Goal: Transaction & Acquisition: Book appointment/travel/reservation

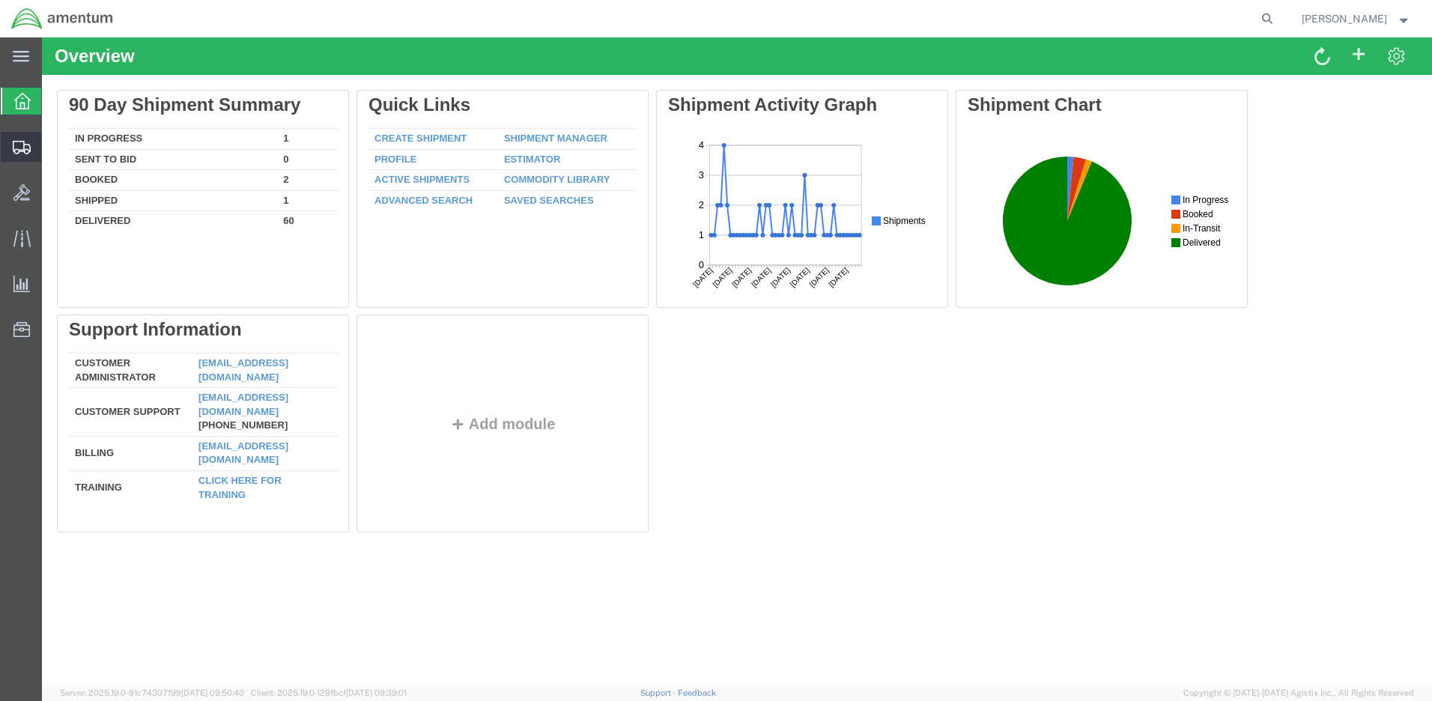
click at [0, 0] on span "Shipment Manager" at bounding box center [0, 0] width 0 height 0
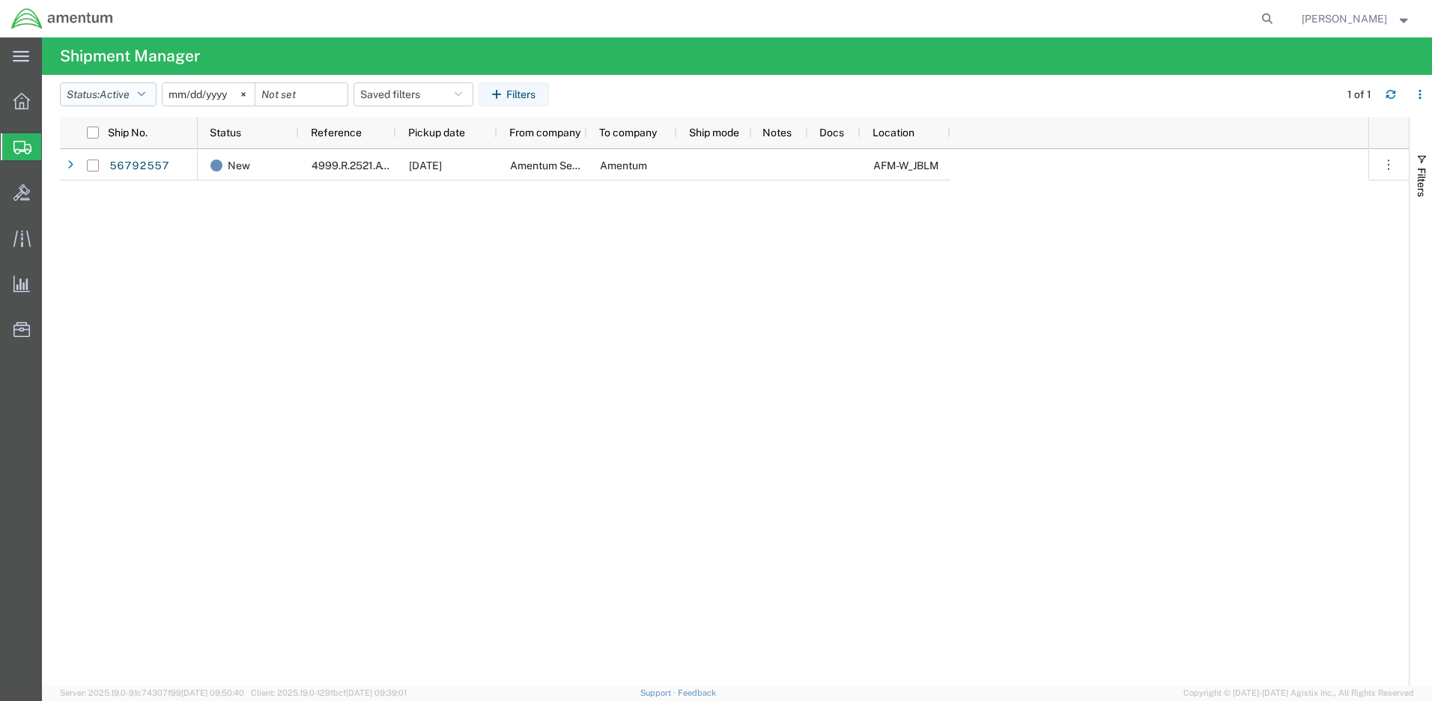
click at [145, 91] on icon "button" at bounding box center [141, 94] width 7 height 10
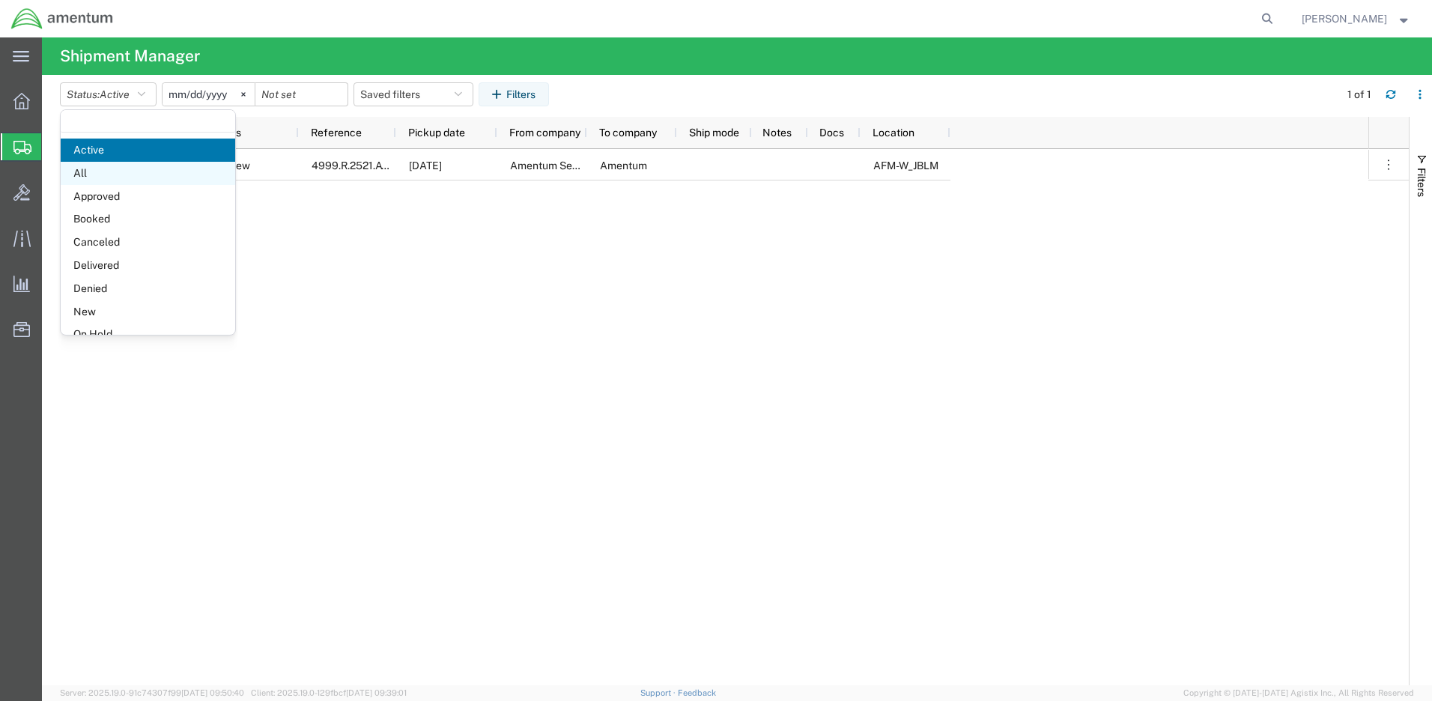
click at [147, 180] on span "All" at bounding box center [148, 173] width 174 height 23
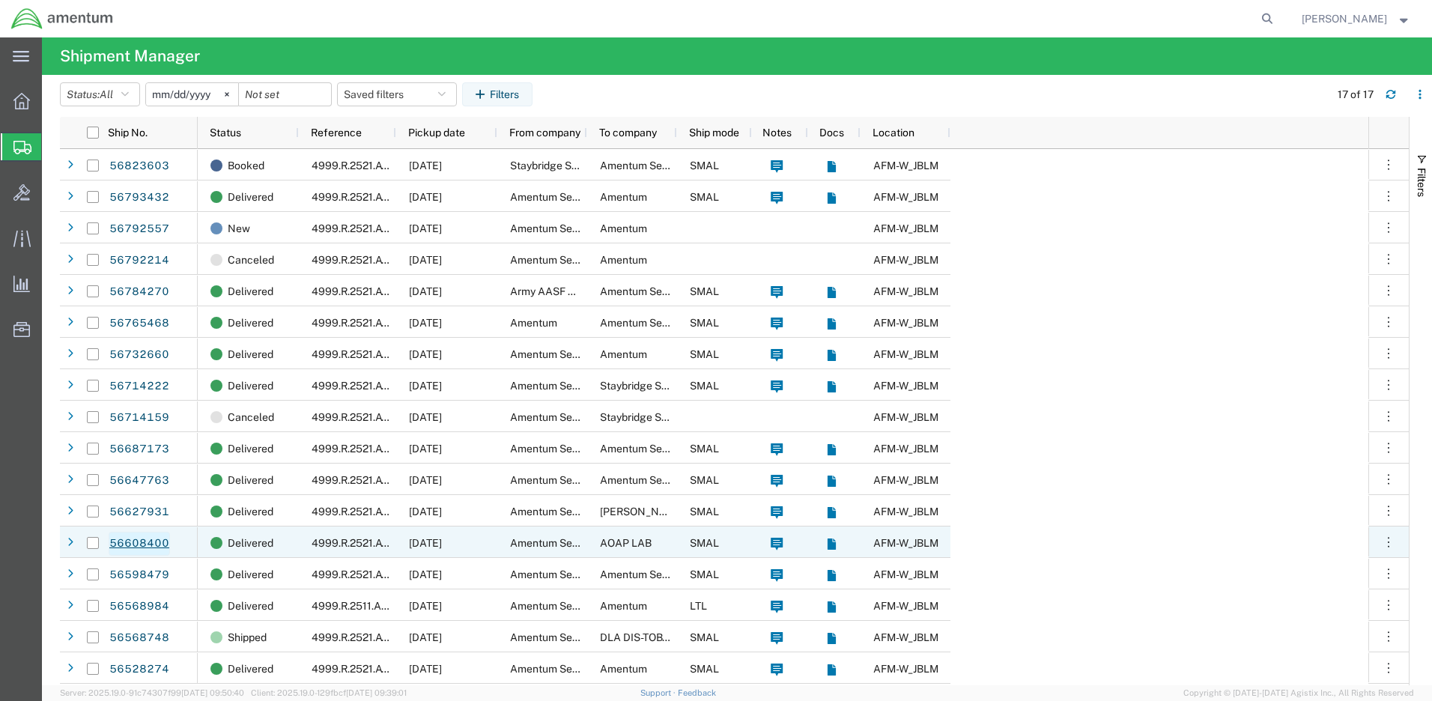
click at [135, 538] on link "56608400" at bounding box center [139, 544] width 61 height 24
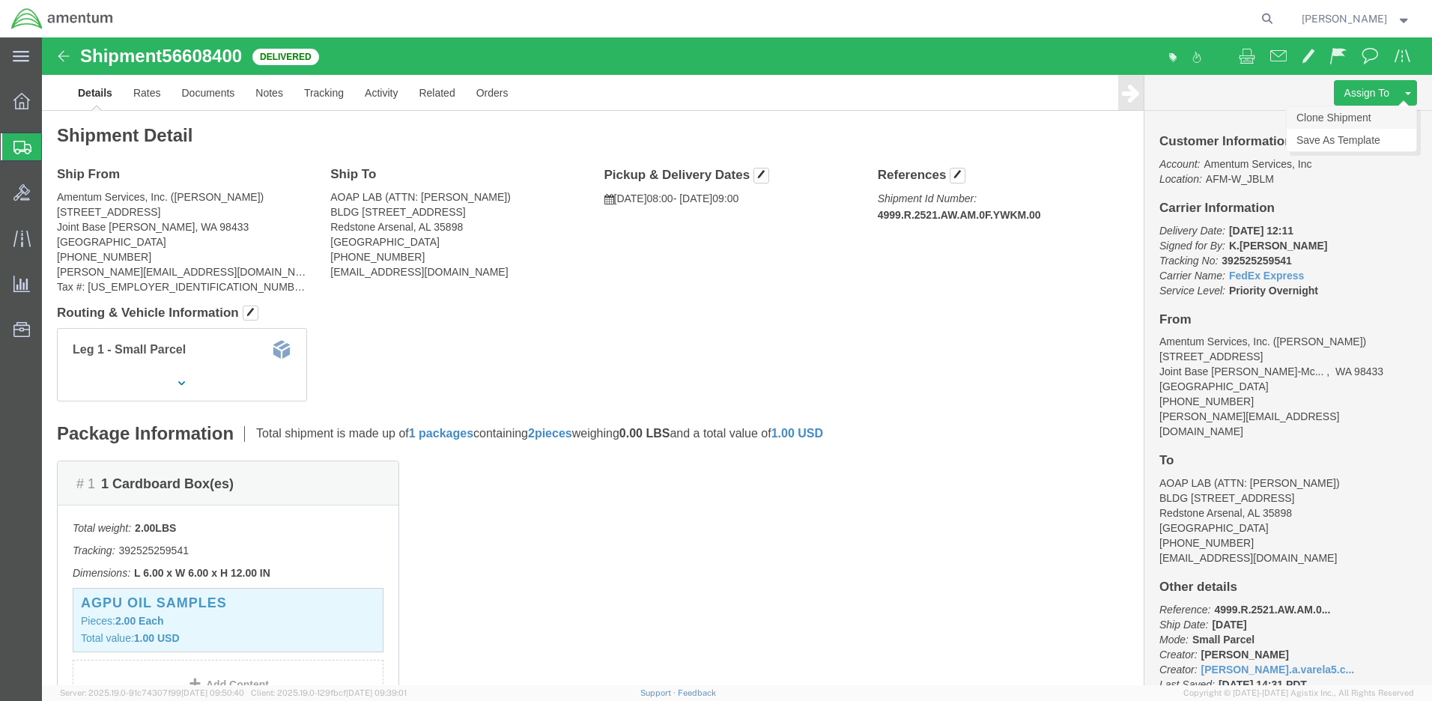
click link "Clone Shipment"
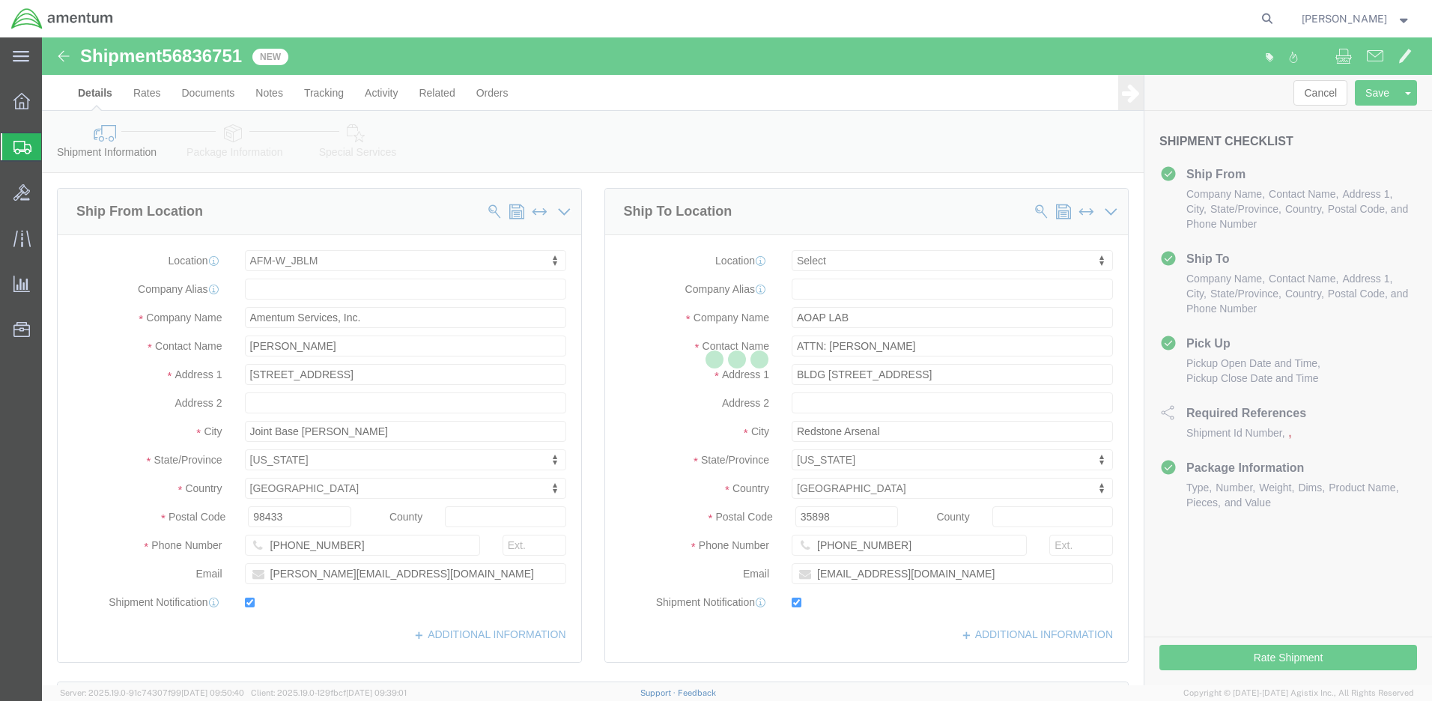
select select "42645"
select select
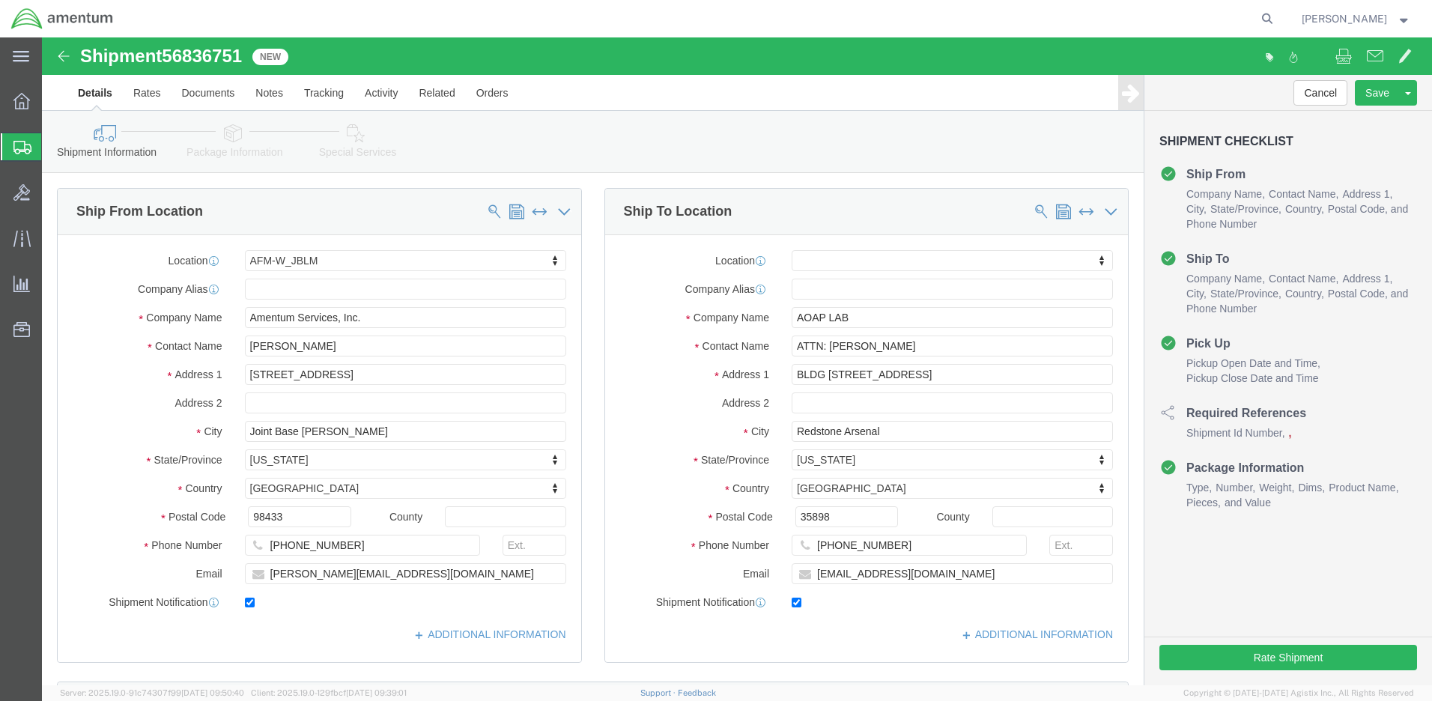
scroll to position [524, 0]
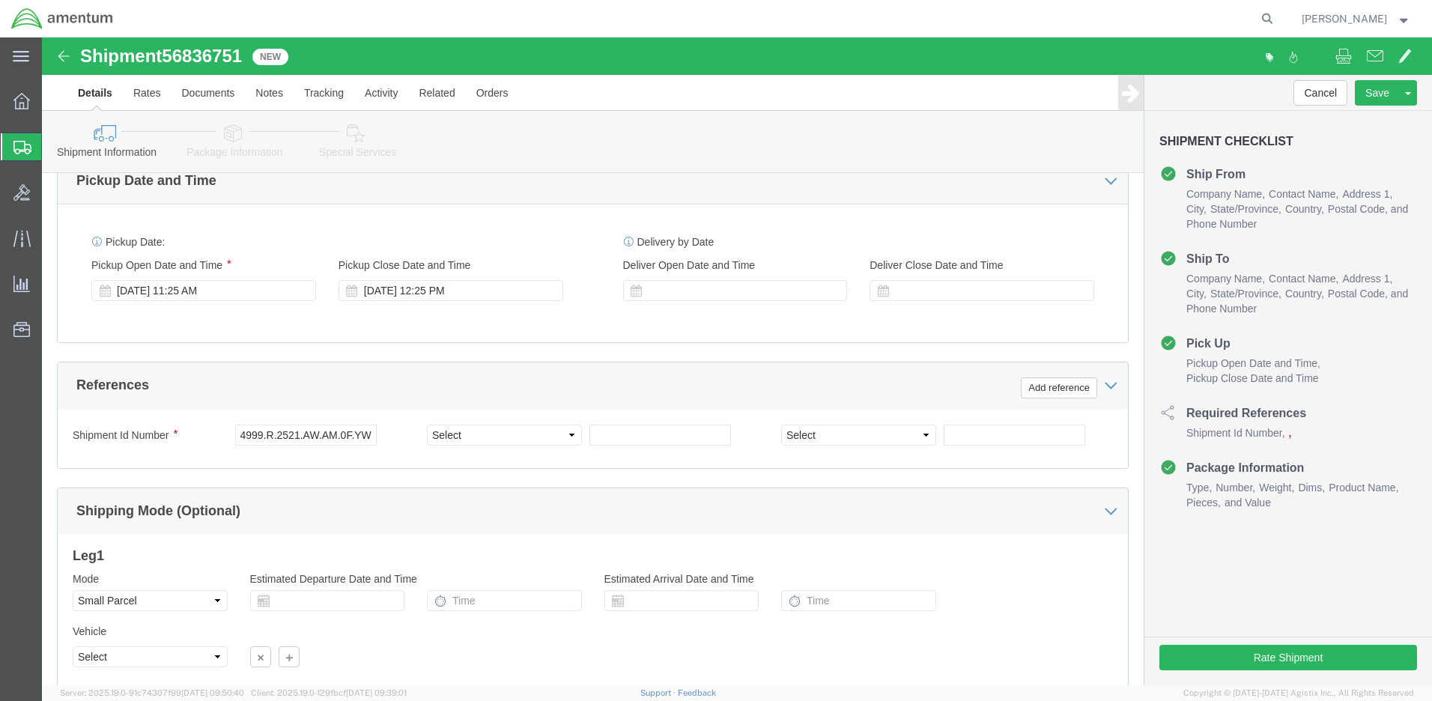
click button "Continue"
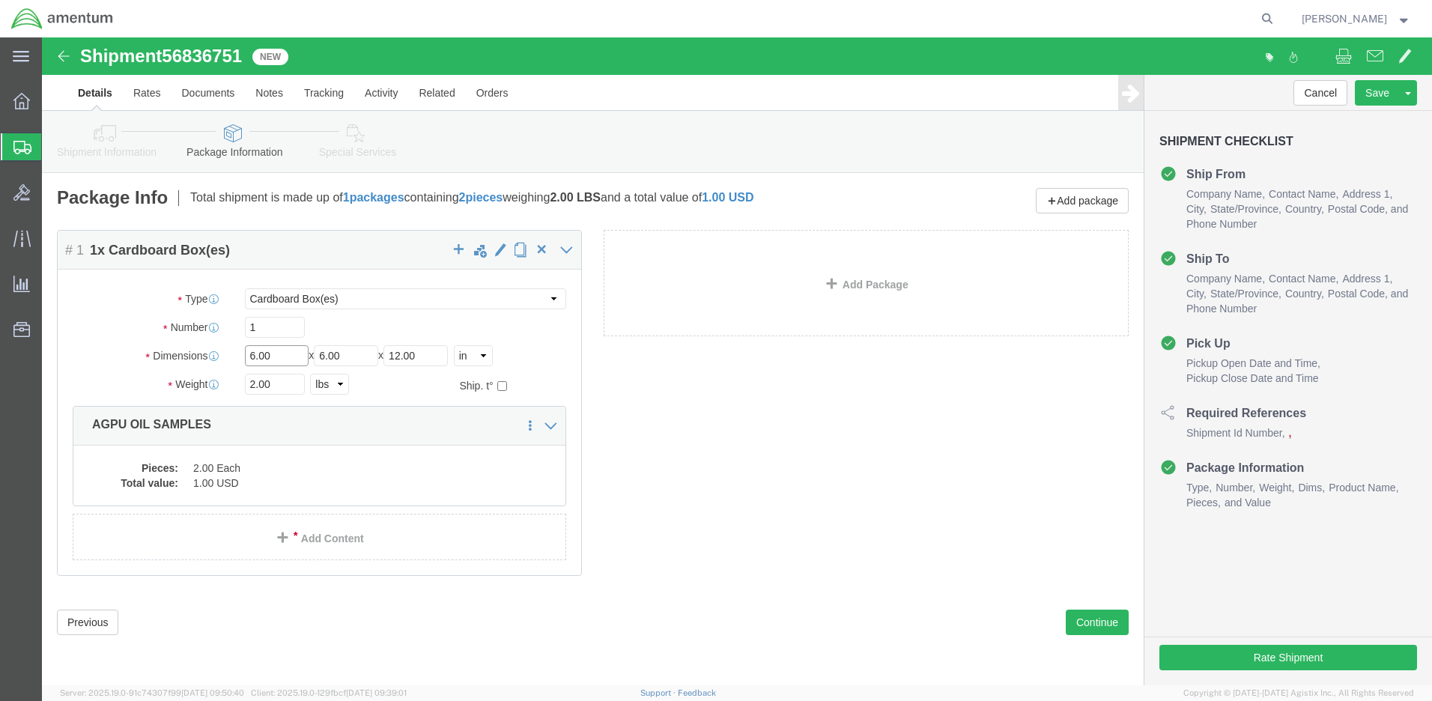
drag, startPoint x: 234, startPoint y: 322, endPoint x: 187, endPoint y: 315, distance: 47.6
click div "Dimensions Length 6.00 x Width 6.00 x Height 12.00 Select cm ft in"
type input "8"
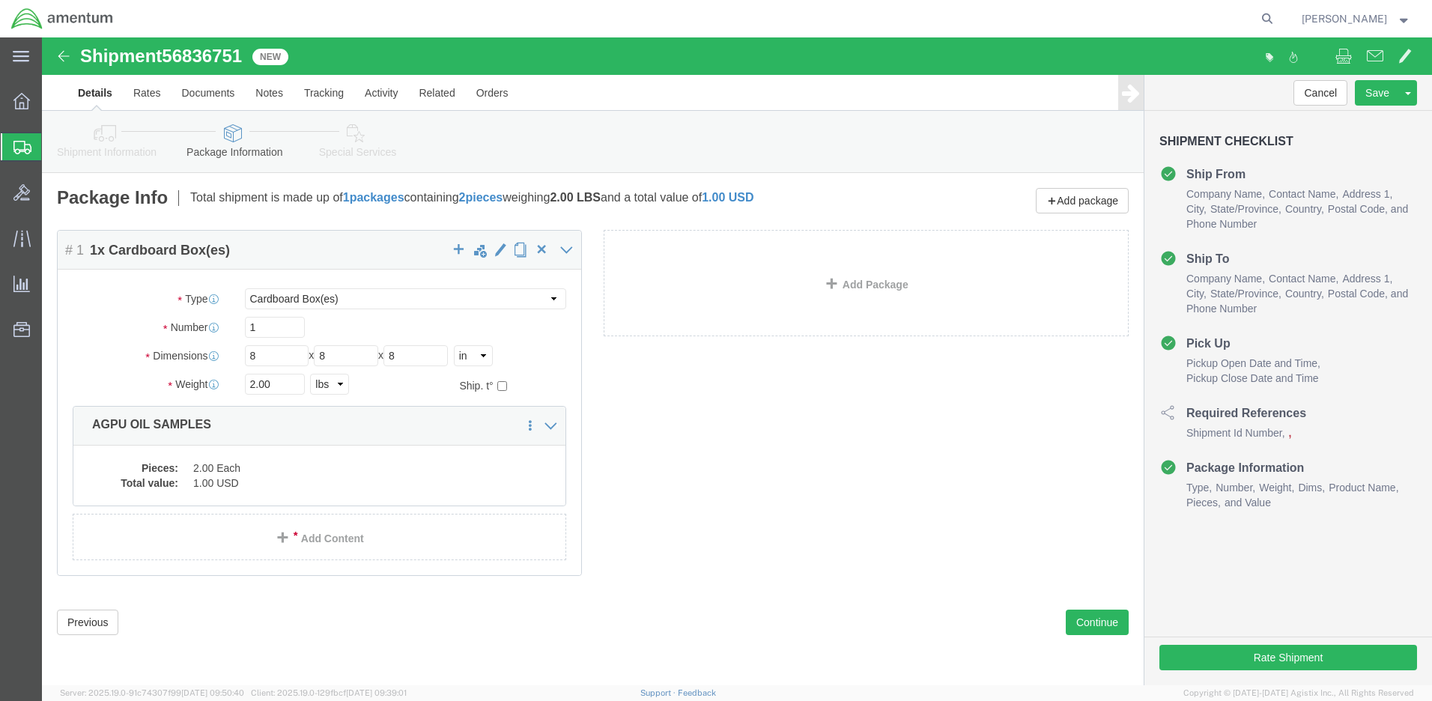
click div "2.00 Select kgs lbs"
click dd "1.00 USD"
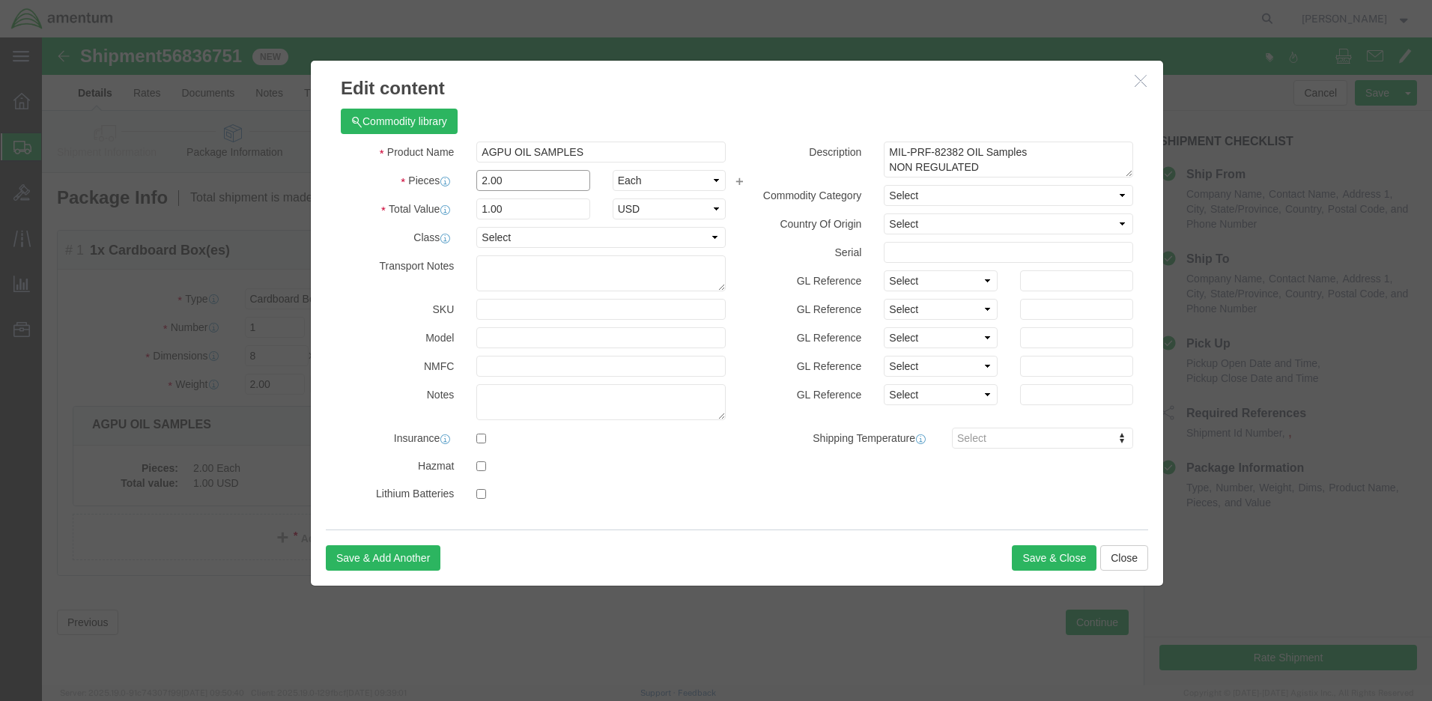
drag, startPoint x: 463, startPoint y: 140, endPoint x: 416, endPoint y: 140, distance: 47.9
click div "Pieces 2.00 Select Bag Barrels 100Board Feet Bottle Box Blister Pack Carats Can…"
type input "3"
type input "1.5"
click button "Save & Close"
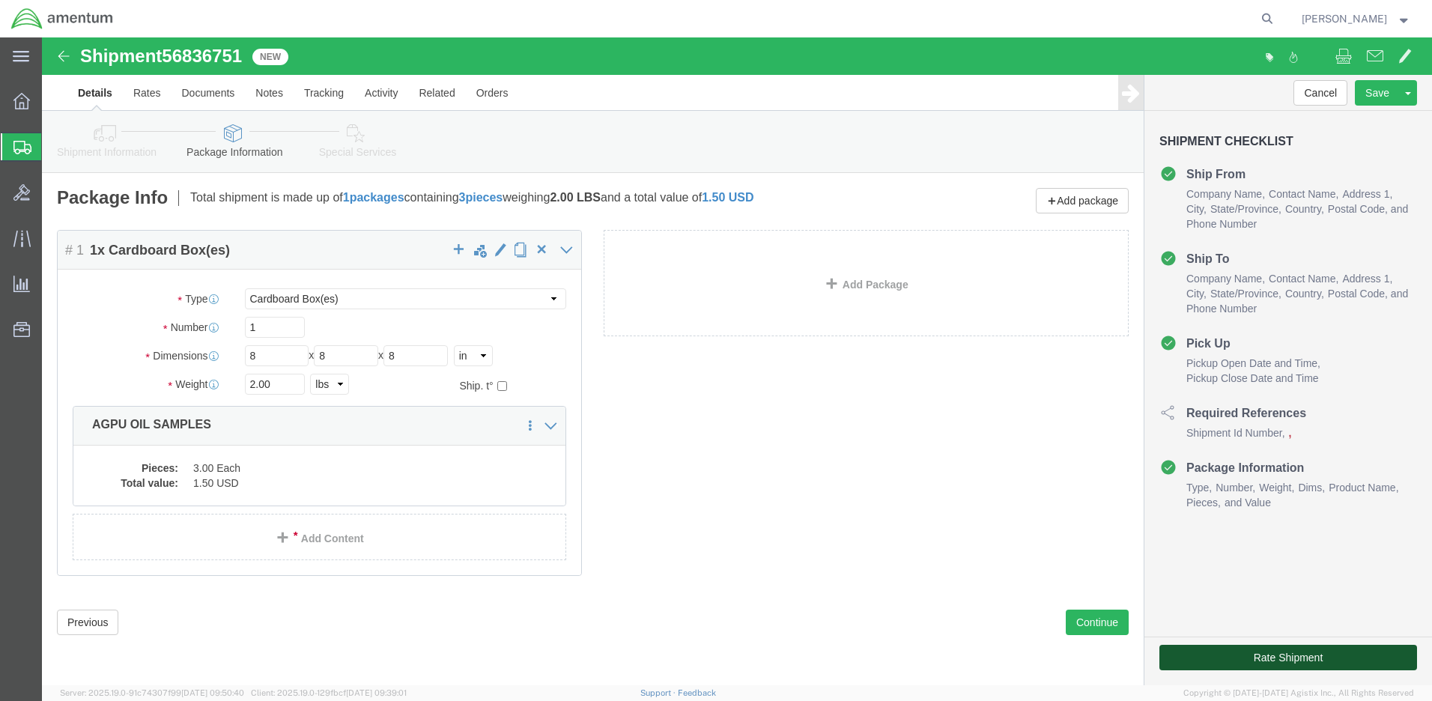
click button "Rate Shipment"
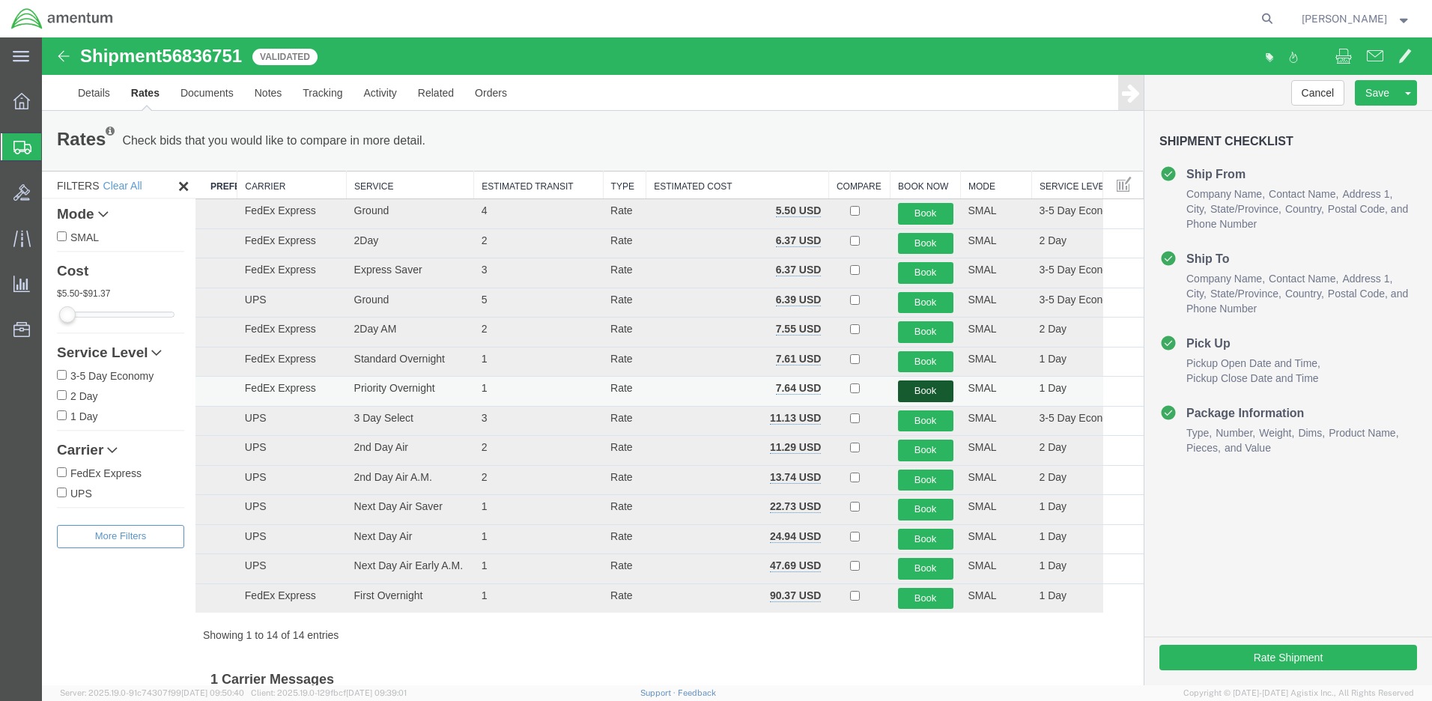
click at [910, 394] on button "Book" at bounding box center [925, 391] width 55 height 22
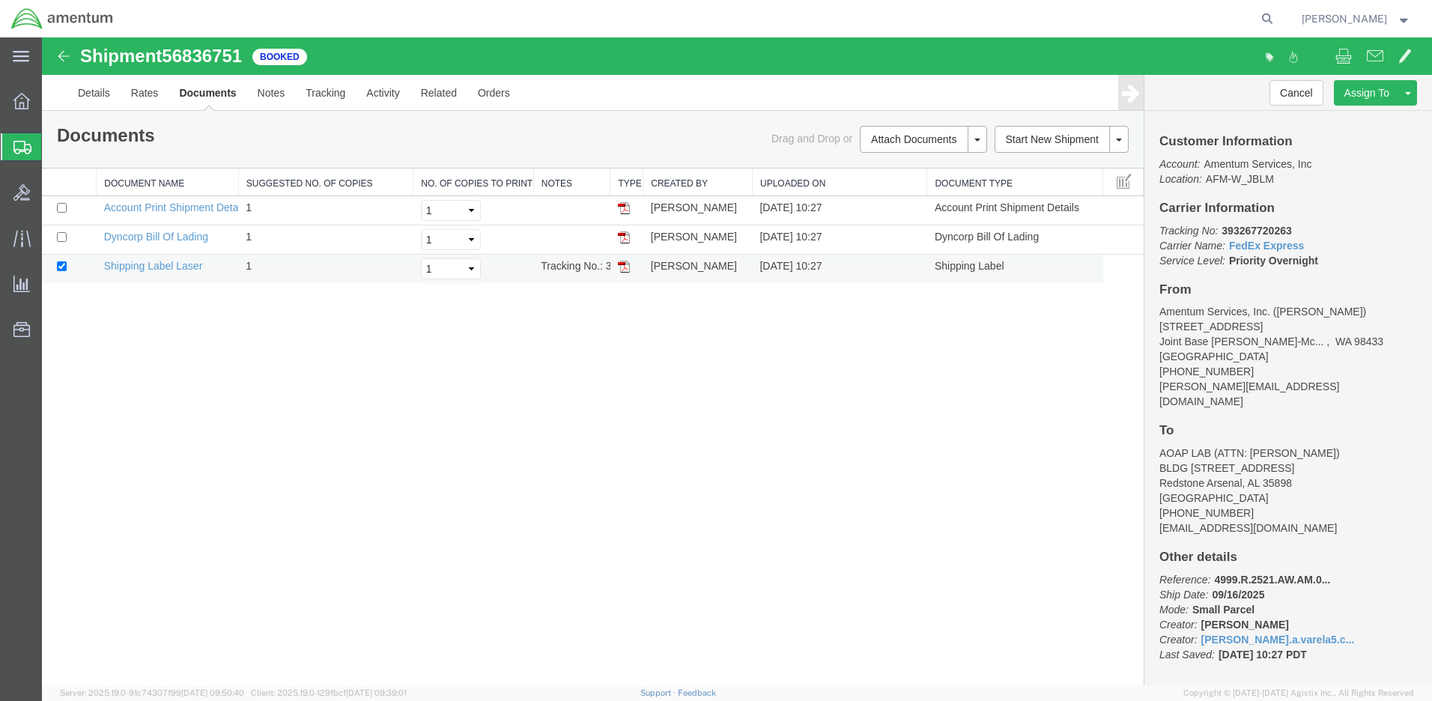
click at [624, 270] on img at bounding box center [624, 267] width 12 height 12
